Goal: Transaction & Acquisition: Purchase product/service

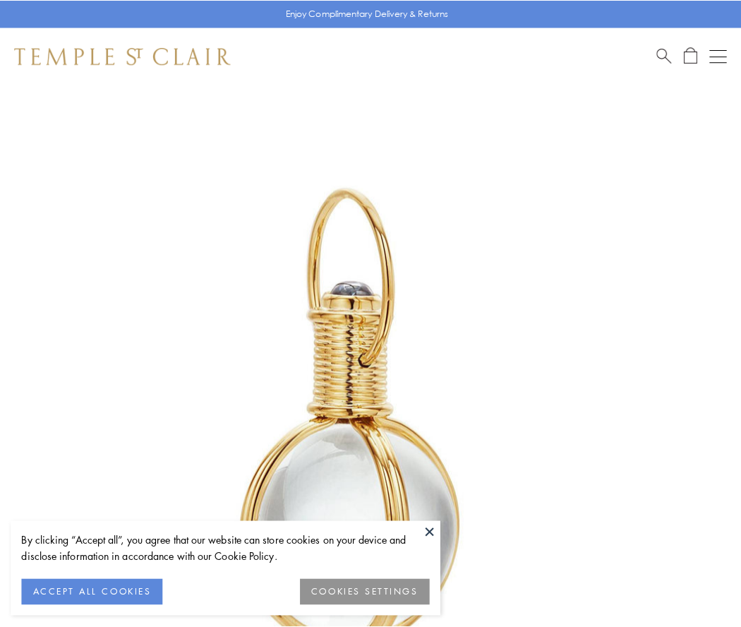
scroll to position [369, 0]
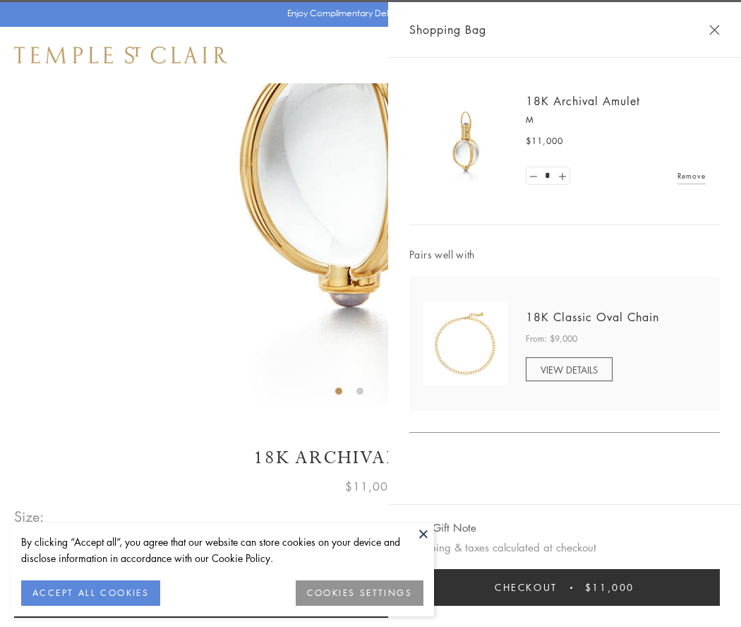
click at [565, 587] on button "Checkout $11,000" at bounding box center [565, 587] width 311 height 37
